Goal: Find specific page/section: Find specific page/section

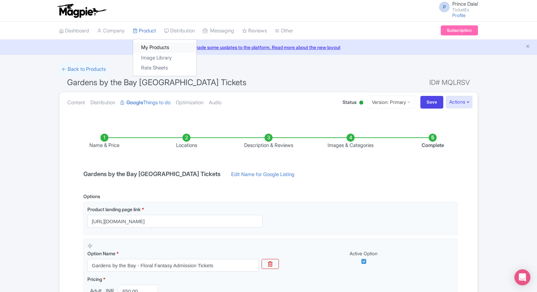
click at [141, 44] on link "My Products" at bounding box center [164, 47] width 63 height 10
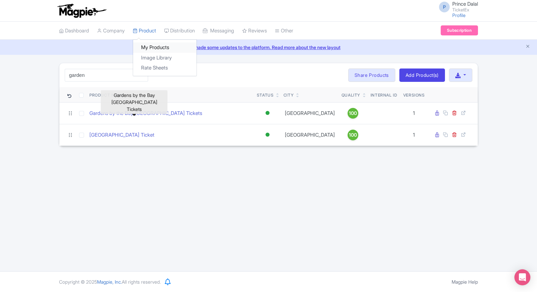
click at [150, 47] on link "My Products" at bounding box center [164, 47] width 63 height 10
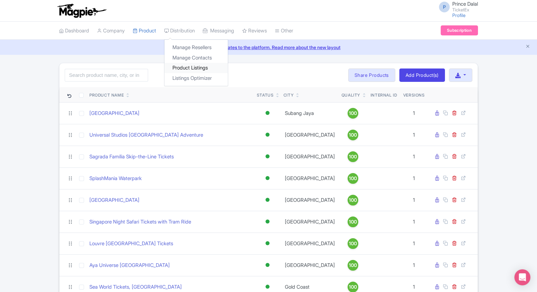
click at [198, 68] on link "Product Listings" at bounding box center [196, 68] width 63 height 10
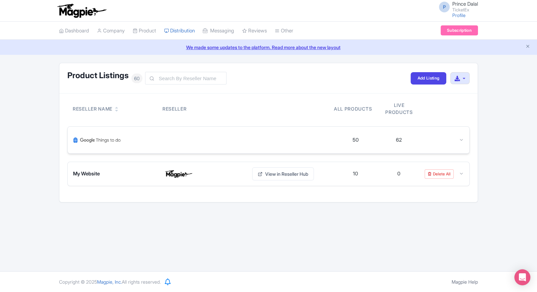
click at [164, 140] on div at bounding box center [203, 140] width 261 height 16
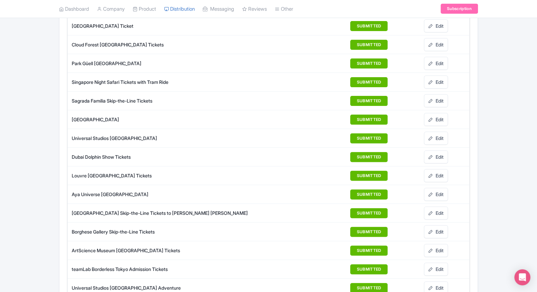
scroll to position [133, 0]
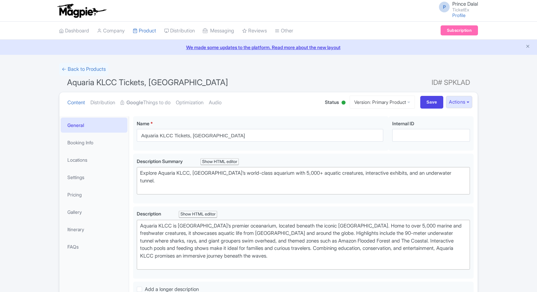
click at [0, 0] on link "My Products" at bounding box center [0, 0] width 0 height 0
